Goal: Navigation & Orientation: Find specific page/section

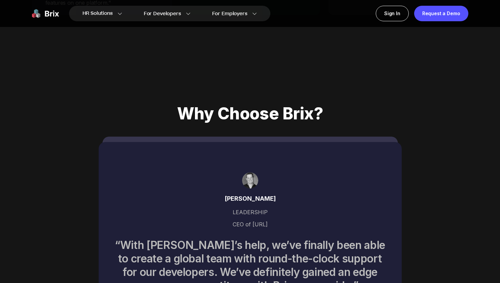
scroll to position [2887, 0]
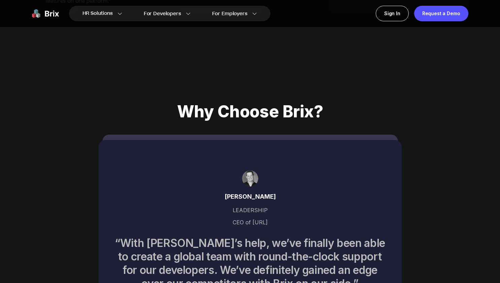
click at [49, 13] on img at bounding box center [45, 13] width 27 height 15
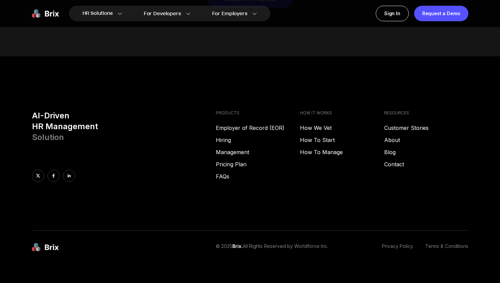
scroll to position [3442, 0]
click at [391, 135] on link "About" at bounding box center [426, 139] width 84 height 8
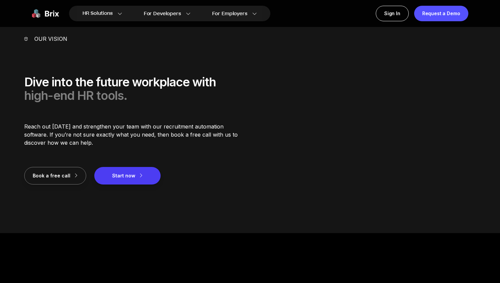
scroll to position [718, 0]
